Goal: Check status: Check status

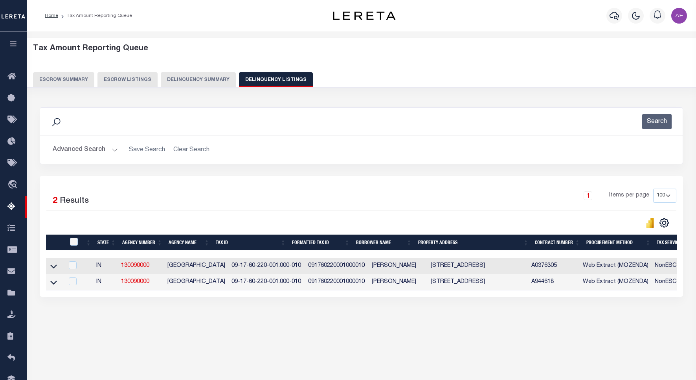
select select "100"
click at [615, 18] on icon "button" at bounding box center [613, 15] width 9 height 9
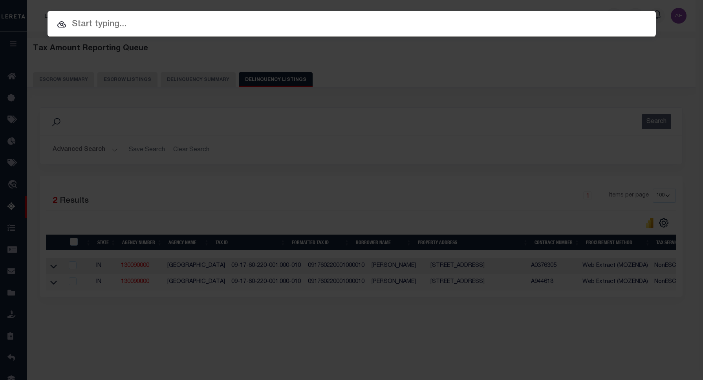
click at [147, 15] on div at bounding box center [352, 23] width 609 height 25
click at [81, 23] on input "text" at bounding box center [352, 25] width 609 height 14
paste input "97194-27537"
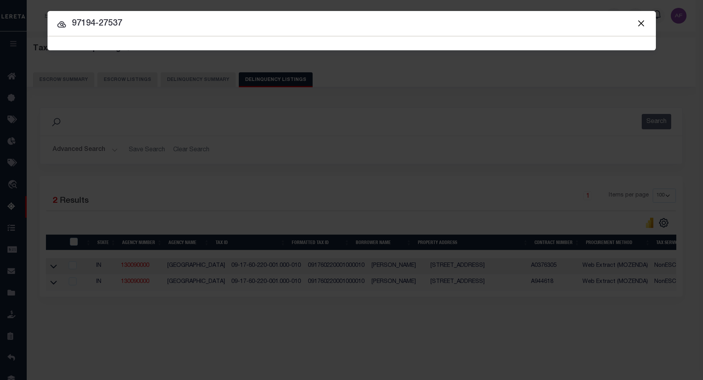
type input "97194-27537"
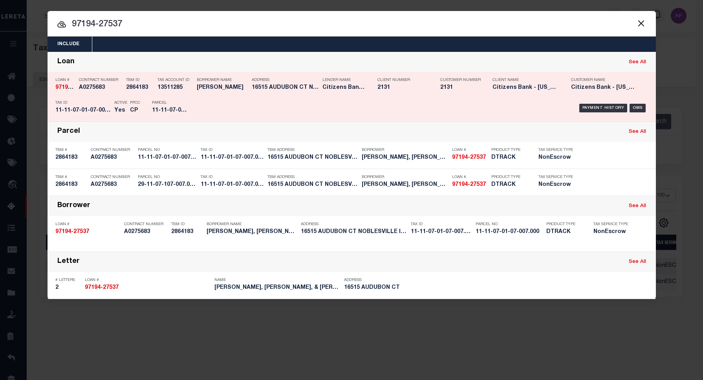
click at [489, 95] on div "Client Name Citizens Bank - Indiana" at bounding box center [526, 85] width 79 height 23
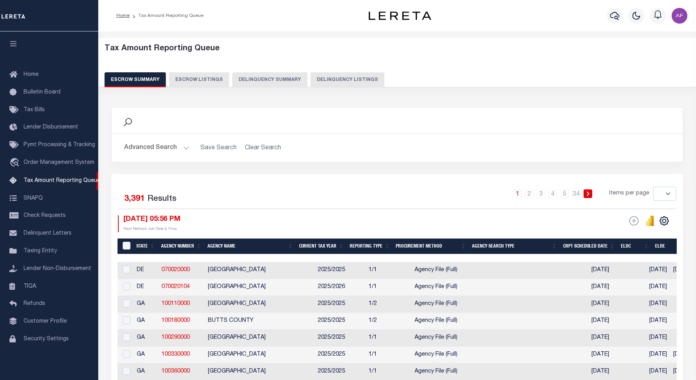
select select
